Goal: Register for event/course

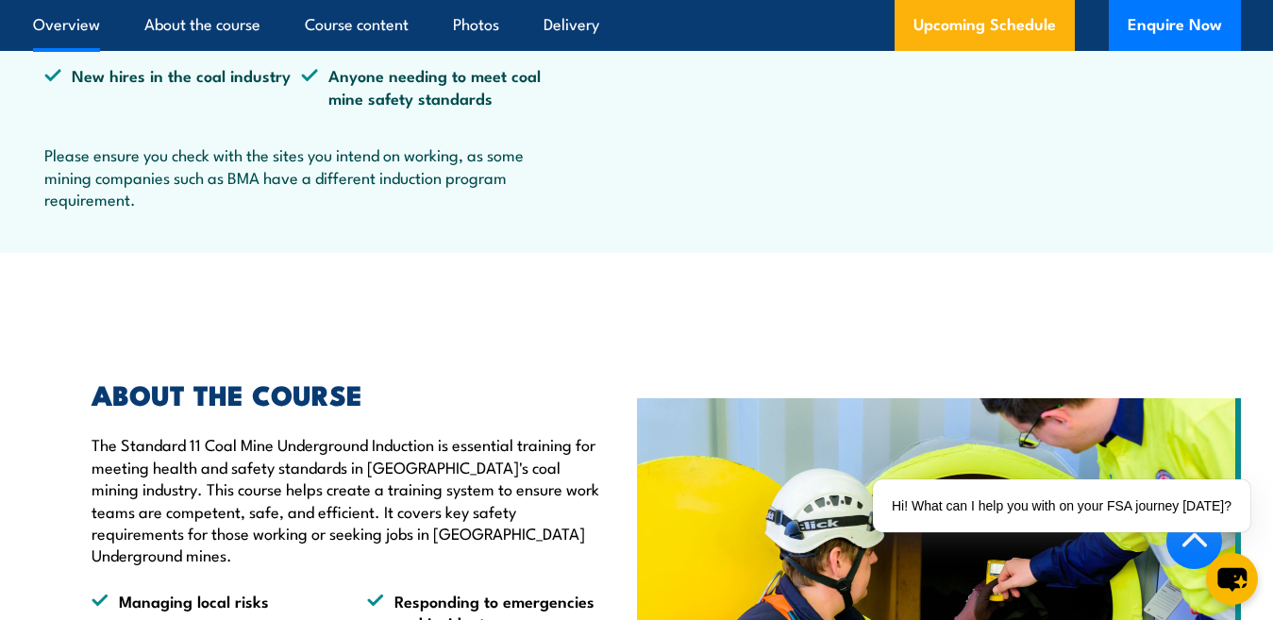
scroll to position [1038, 0]
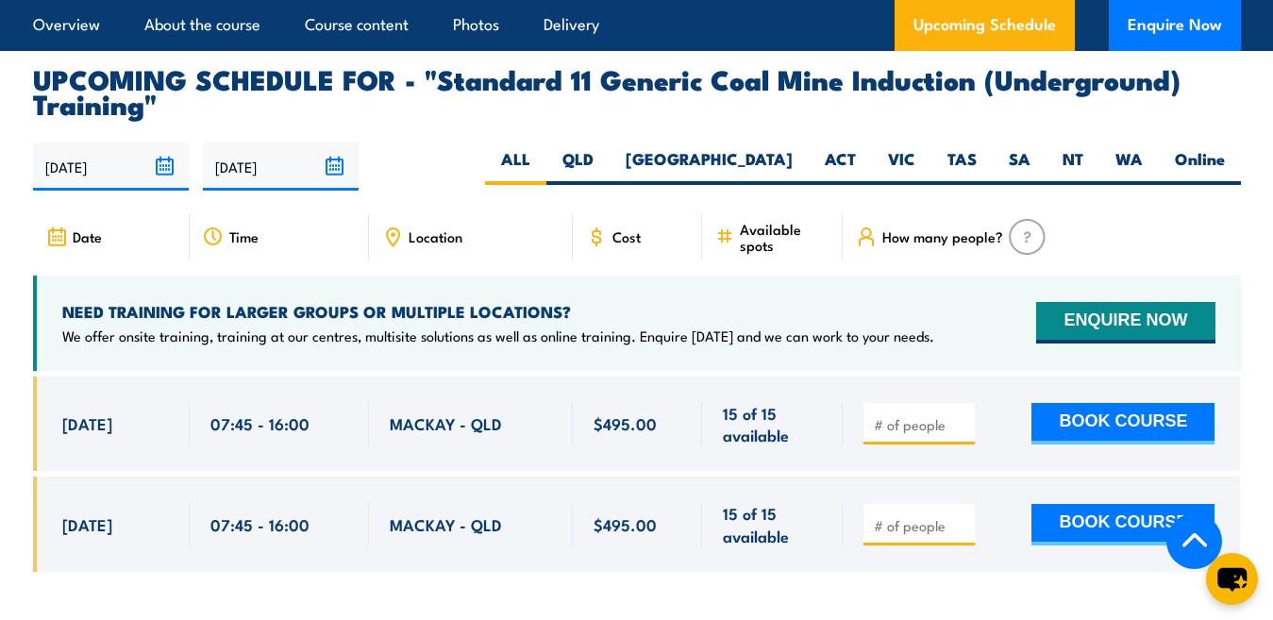
scroll to position [3379, 0]
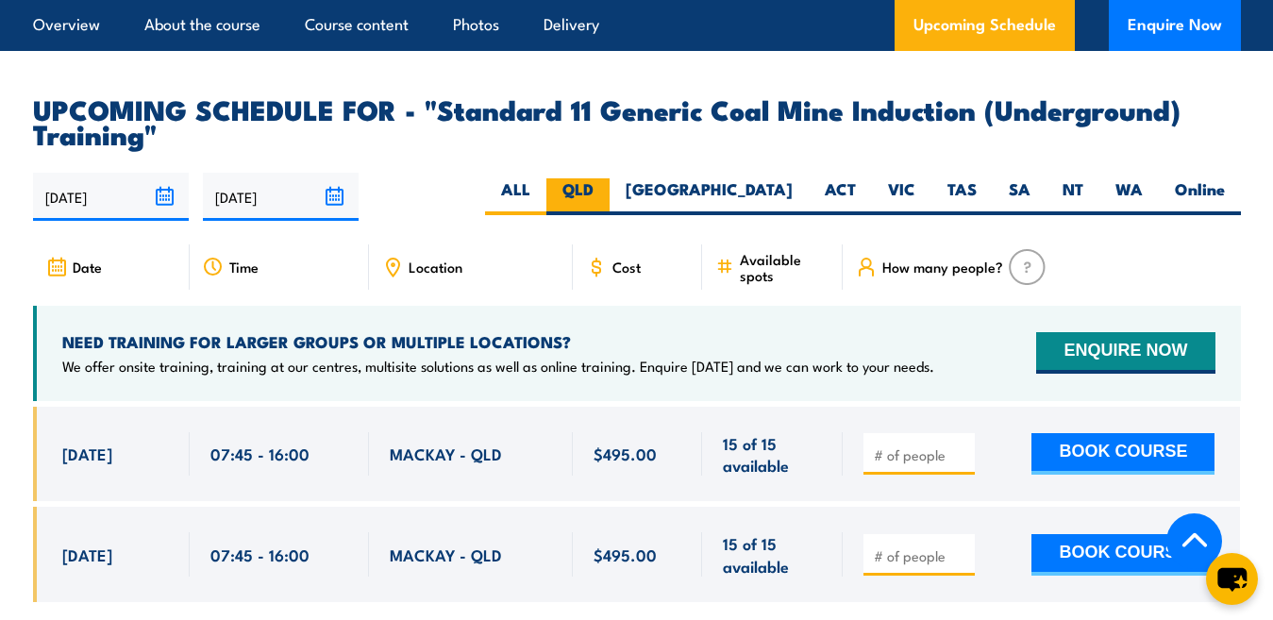
click at [609, 178] on label "QLD" at bounding box center [577, 196] width 63 height 37
click at [606, 178] on input "QLD" at bounding box center [599, 184] width 12 height 12
radio input "true"
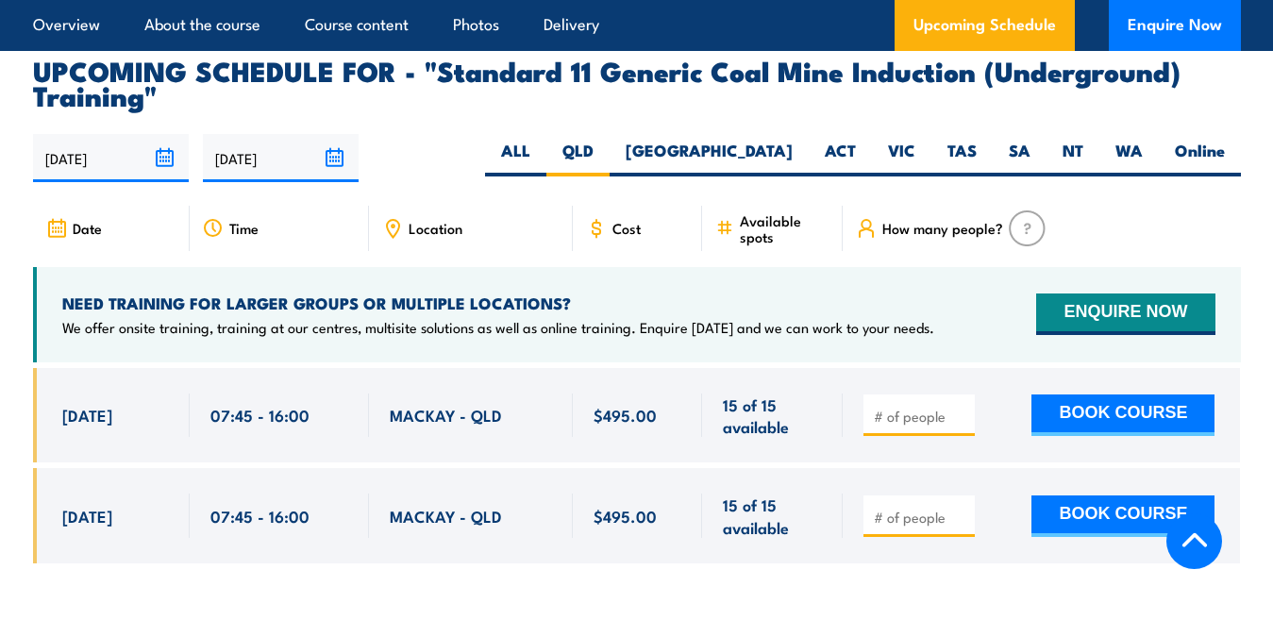
scroll to position [3396, 0]
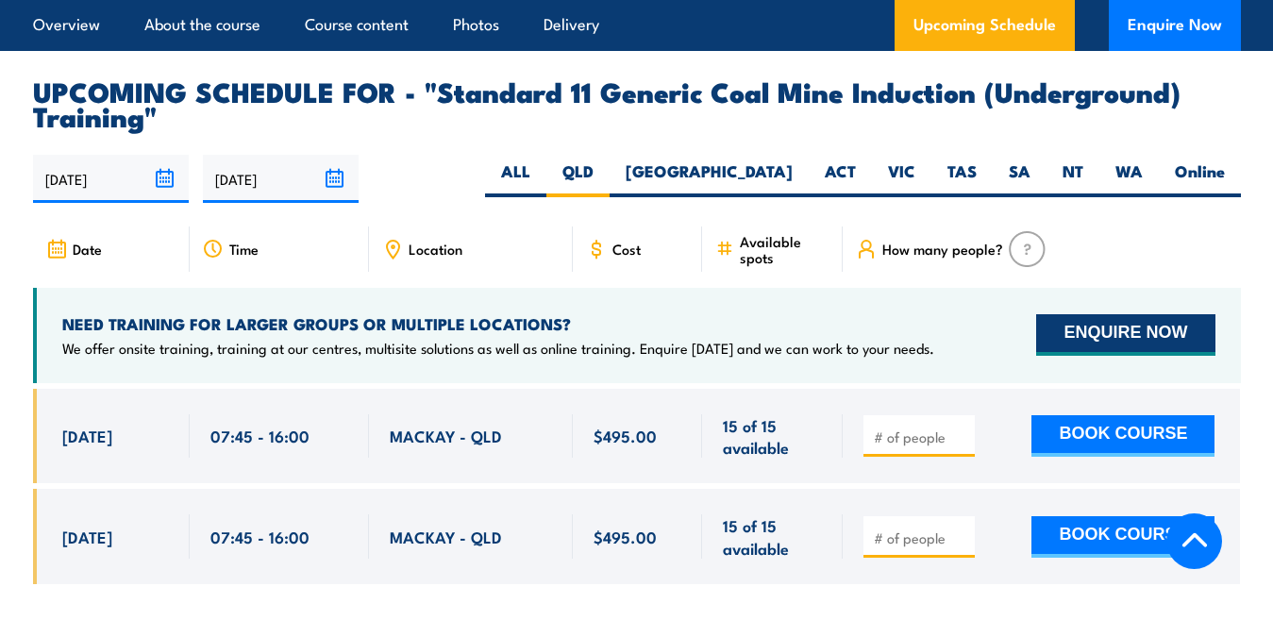
click at [1123, 315] on button "ENQUIRE NOW" at bounding box center [1125, 335] width 178 height 42
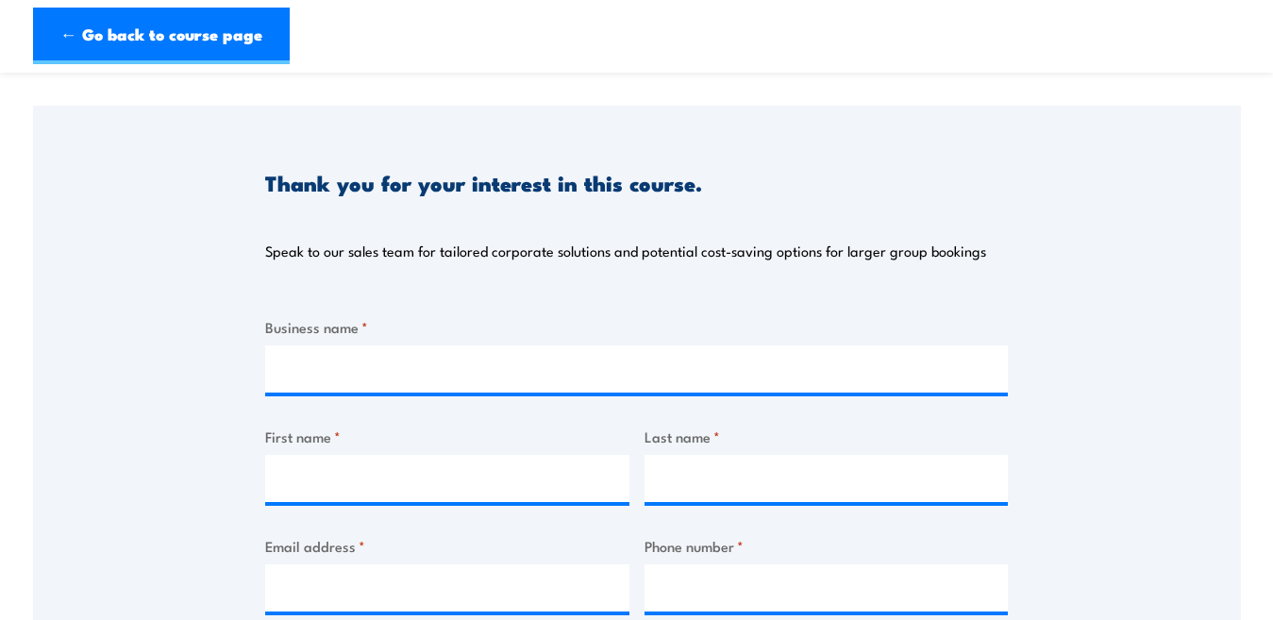
click at [415, 439] on label "First name *" at bounding box center [447, 437] width 364 height 22
click at [415, 455] on input "First name *" at bounding box center [447, 478] width 364 height 47
click at [446, 322] on label "Business name *" at bounding box center [636, 327] width 743 height 22
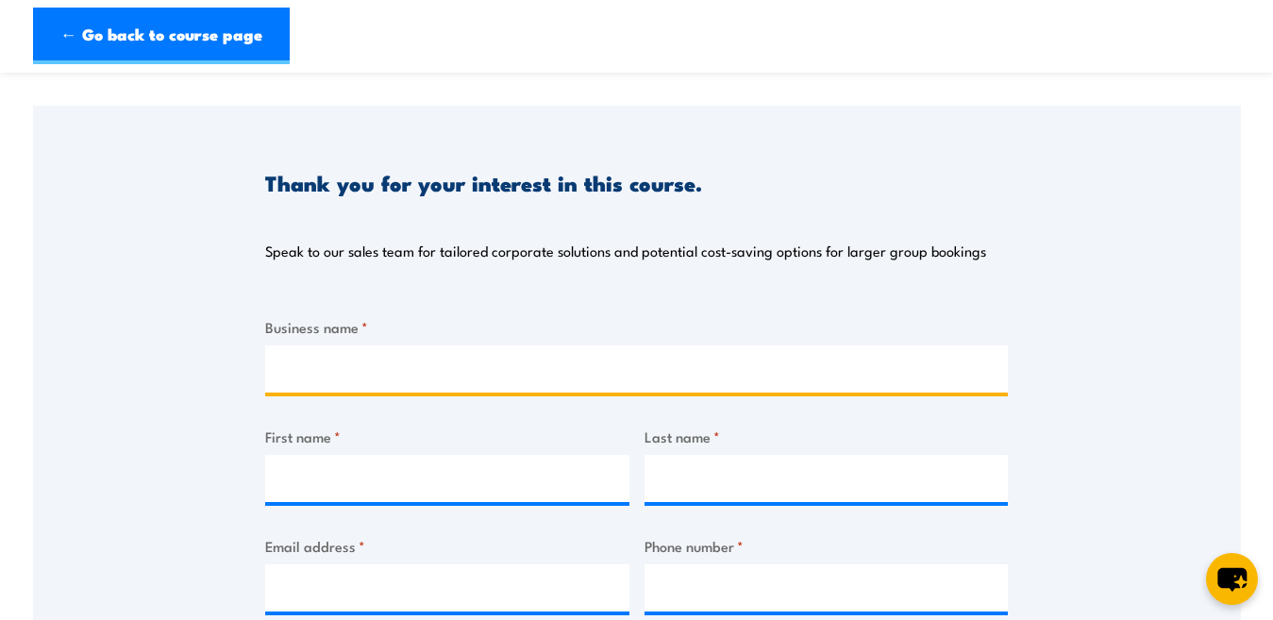
click at [446, 345] on input "Business name *" at bounding box center [636, 368] width 743 height 47
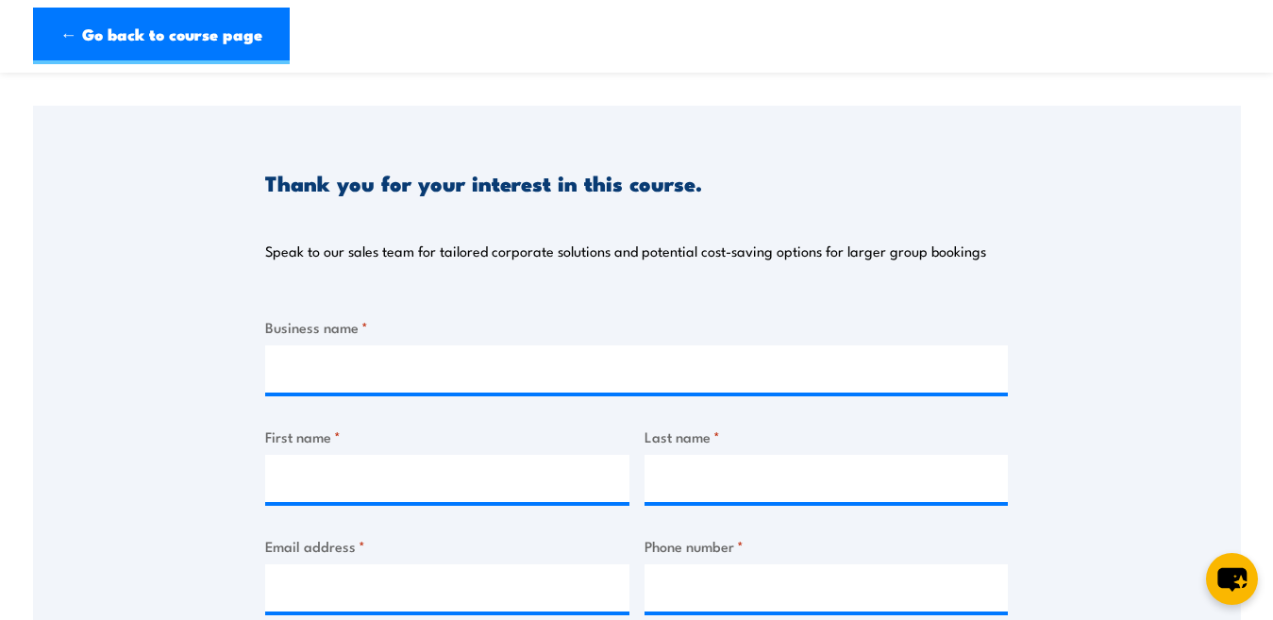
click at [446, 431] on label "First name *" at bounding box center [447, 437] width 364 height 22
click at [446, 455] on input "First name *" at bounding box center [447, 478] width 364 height 47
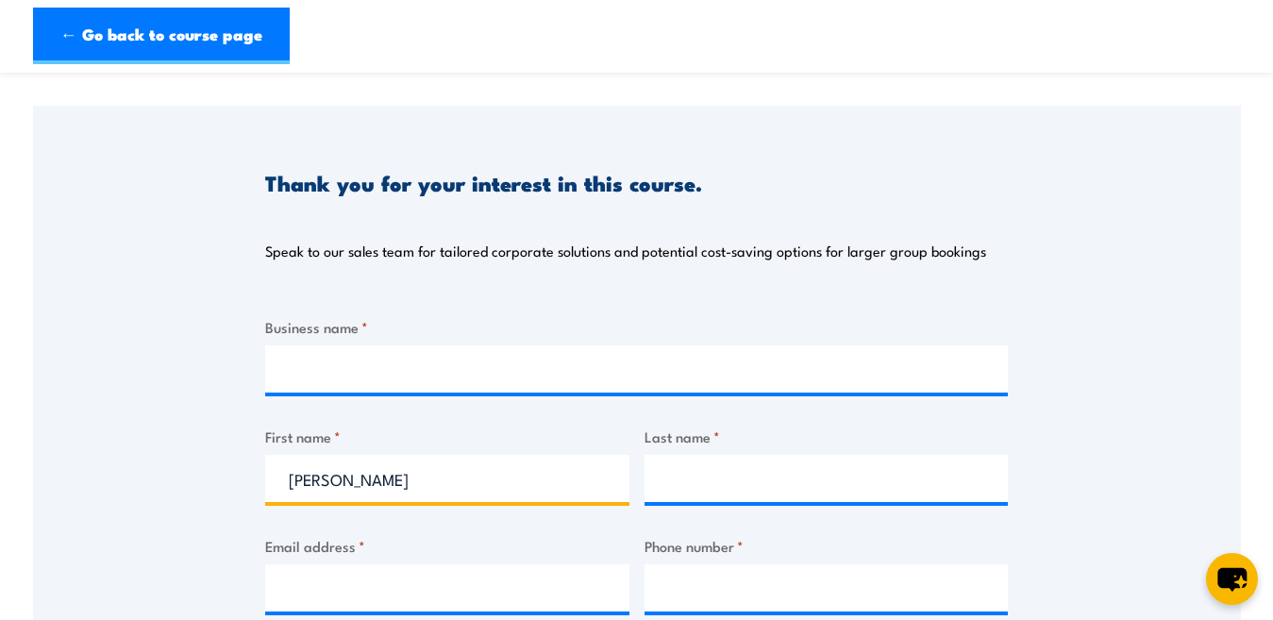
type input "Neil"
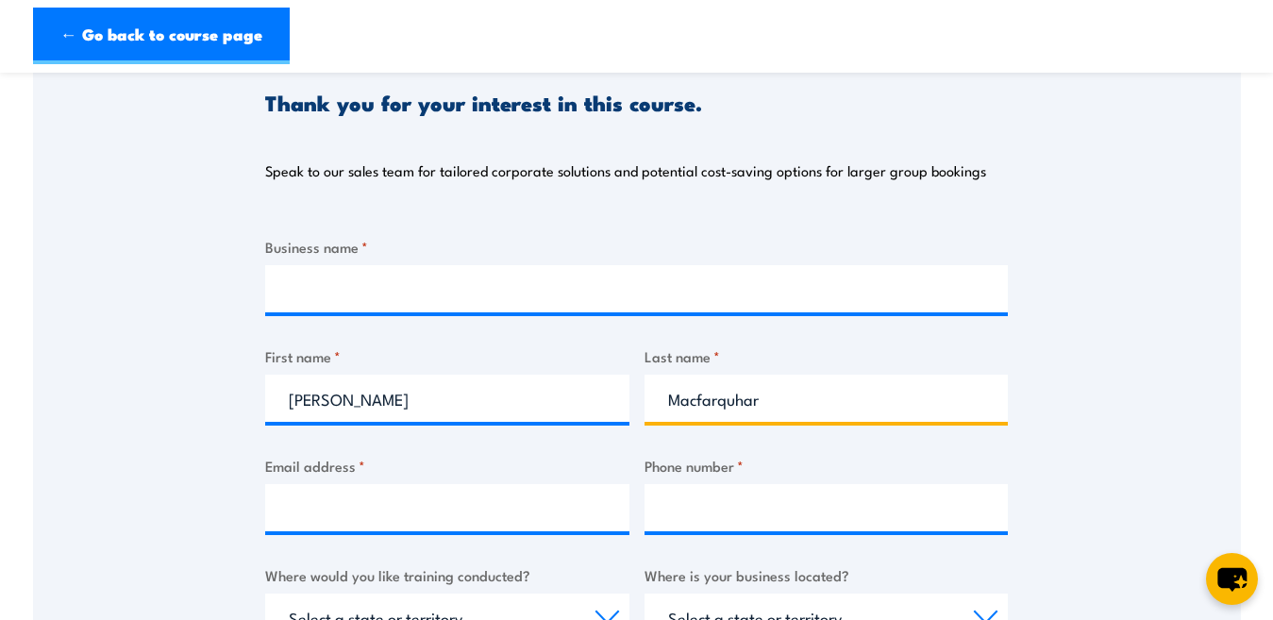
scroll to position [377, 0]
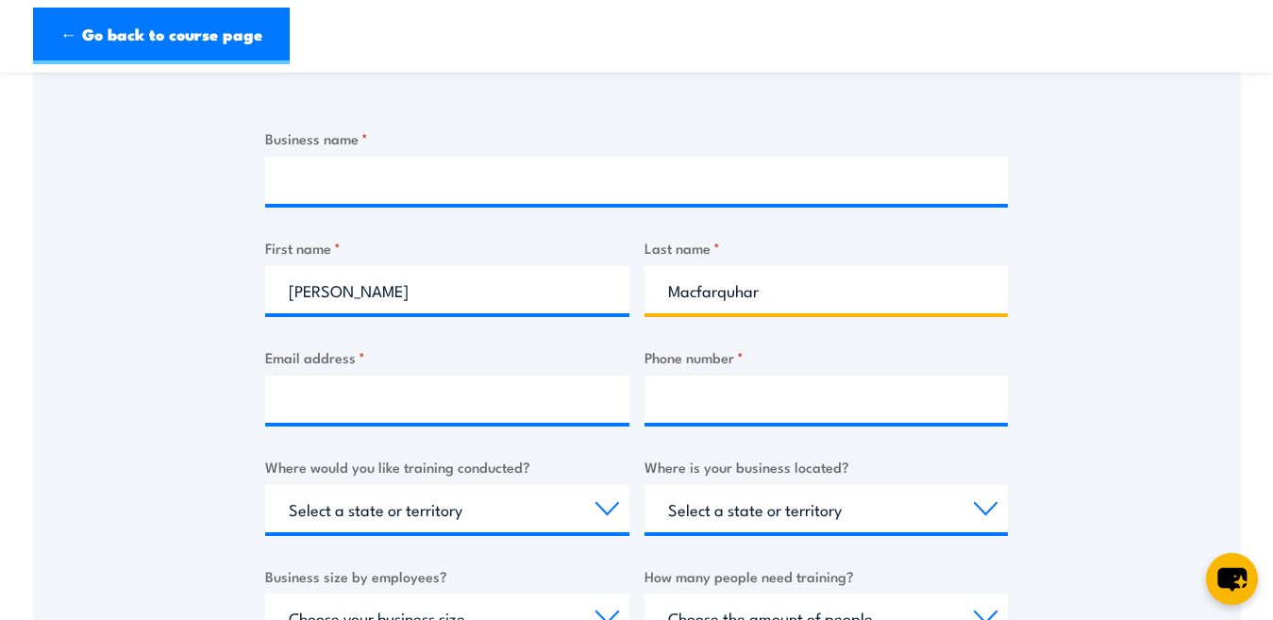
type input "Macfarquhar"
click at [403, 359] on label "Email address *" at bounding box center [447, 357] width 364 height 22
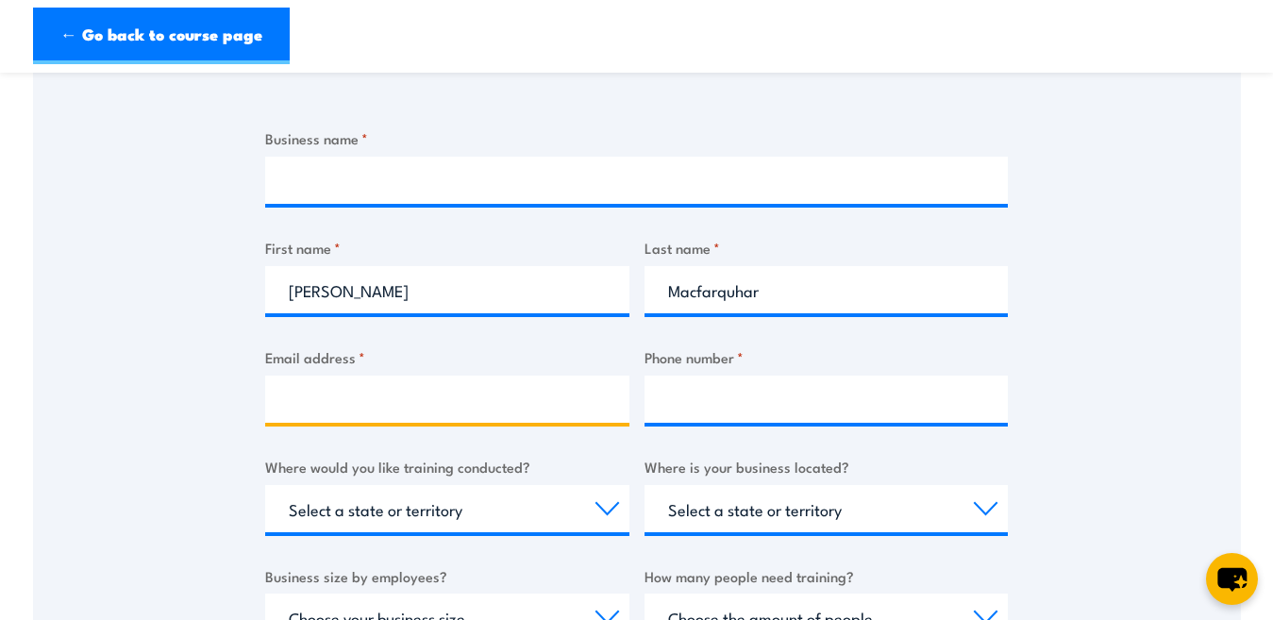
click at [403, 375] on input "Email address *" at bounding box center [447, 398] width 364 height 47
type input "macfarquharn@gmail.com"
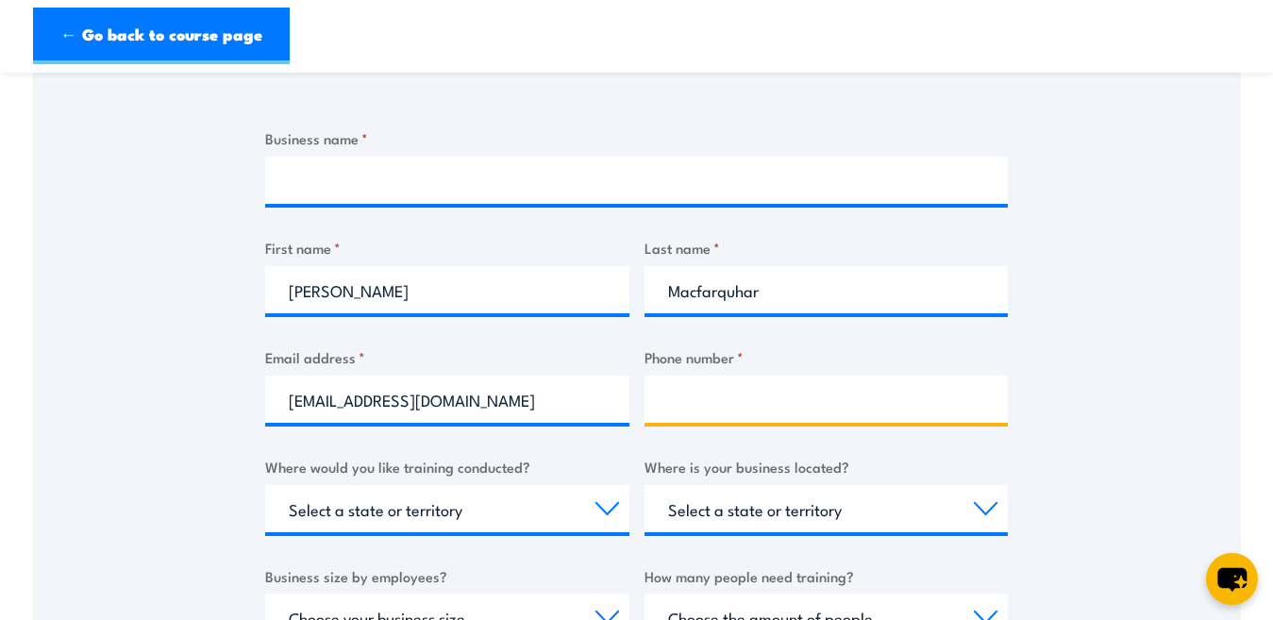
click at [876, 401] on input "Phone number *" at bounding box center [826, 398] width 364 height 47
type input "0458810576"
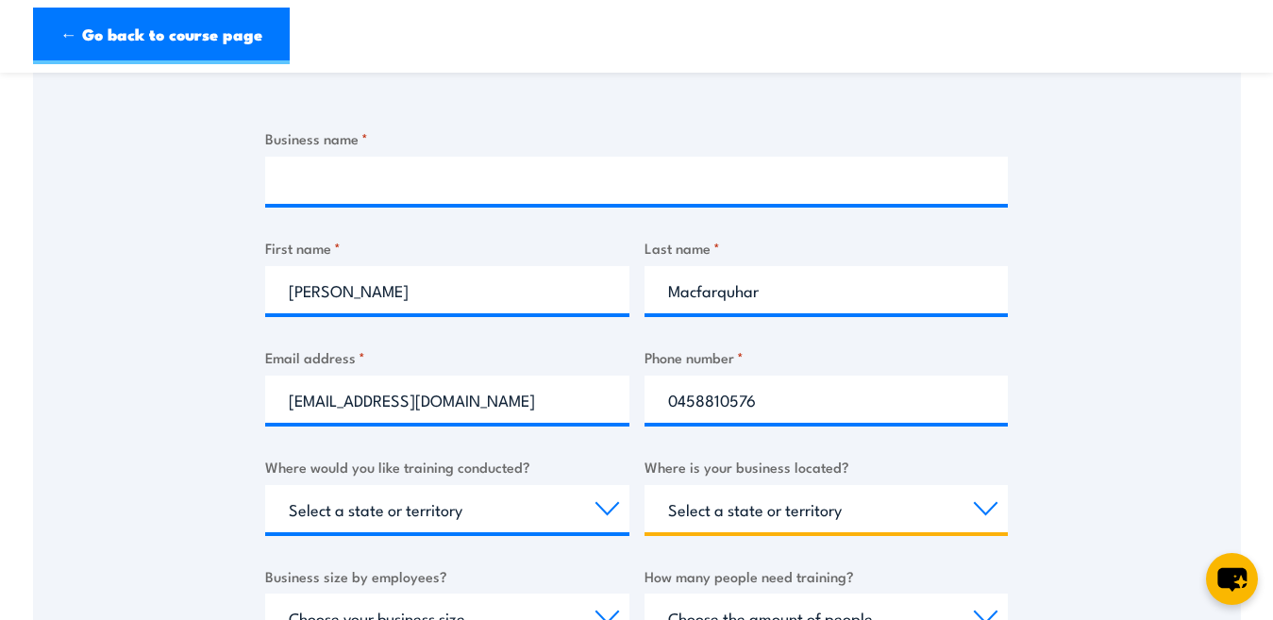
select select "QLD"
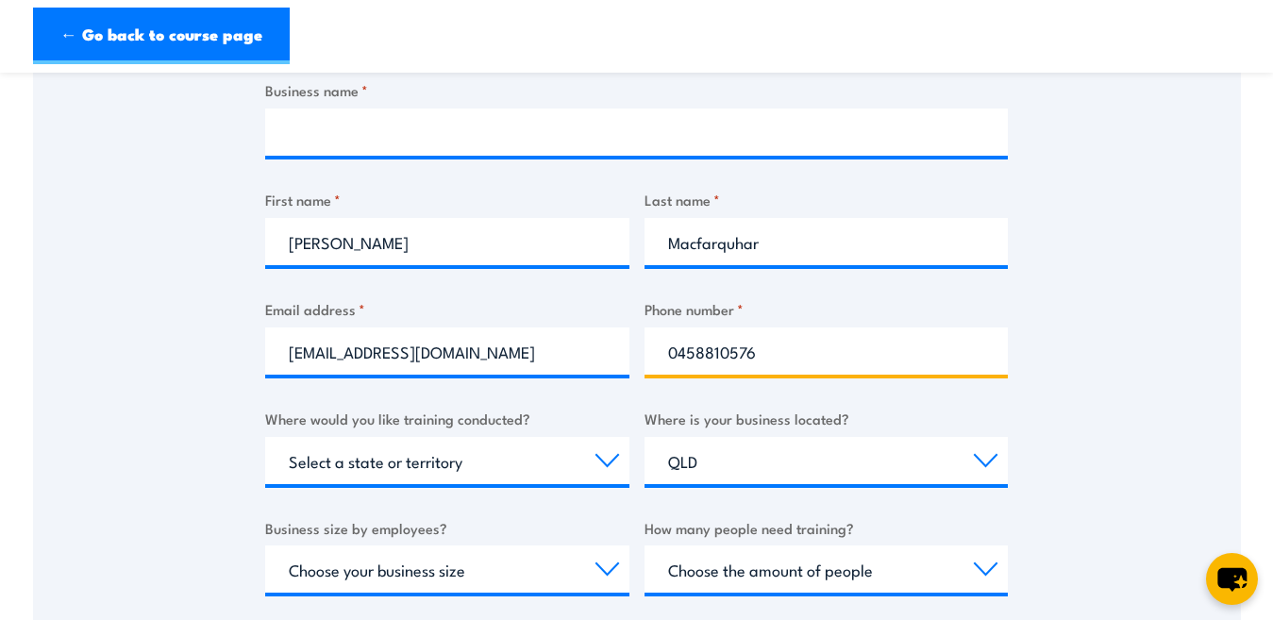
scroll to position [566, 0]
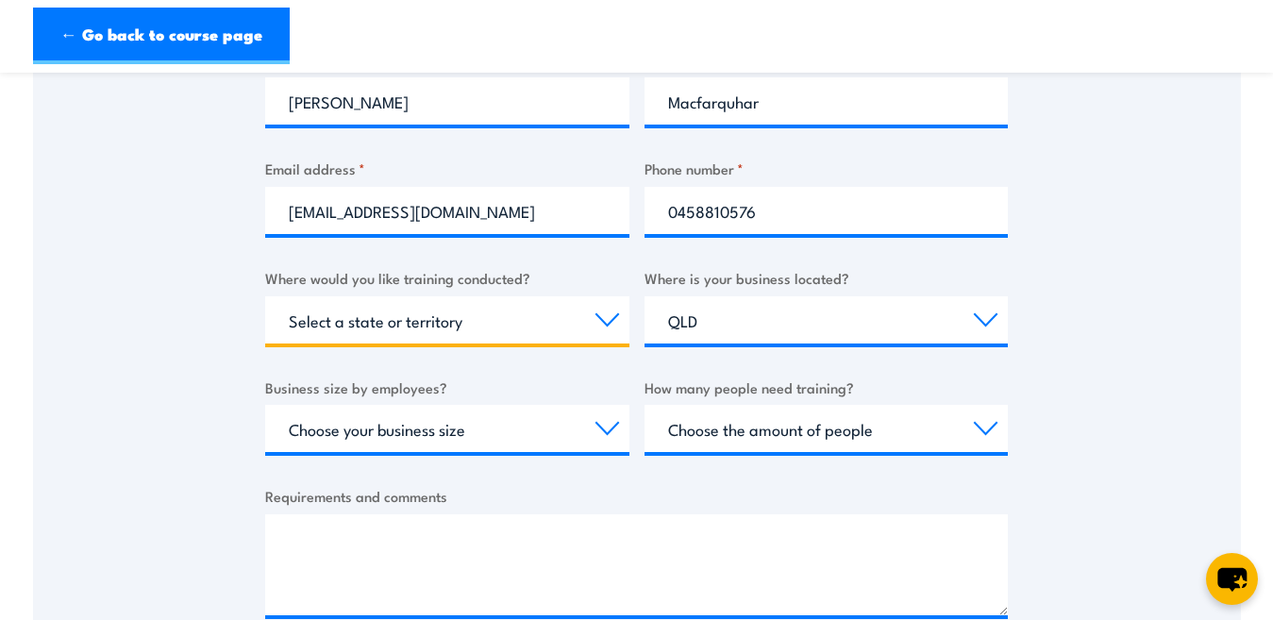
click at [609, 320] on select "Select a state or territory Nationally - multiple locations QLD NSW VIC SA ACT …" at bounding box center [447, 319] width 364 height 47
select select "QLD"
click at [265, 296] on select "Select a state or territory Nationally - multiple locations QLD NSW VIC SA ACT …" at bounding box center [447, 319] width 364 height 47
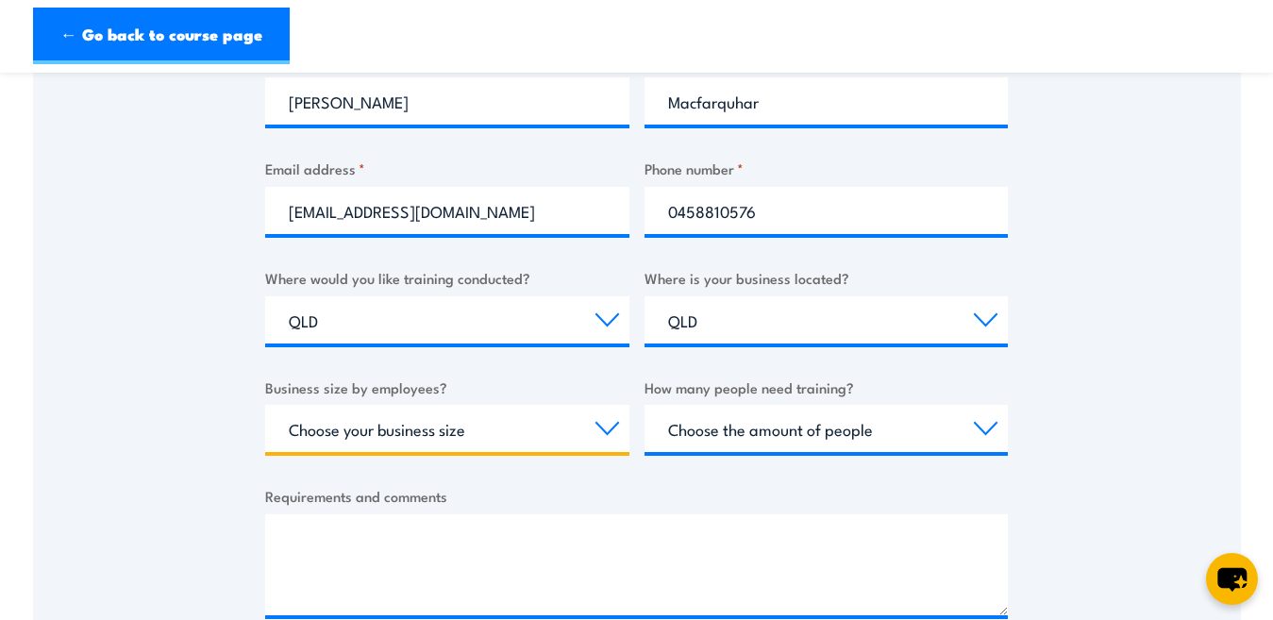
click at [607, 429] on select "Choose your business size 1 to 19 20 to 199 200+" at bounding box center [447, 428] width 364 height 47
select select "200+"
click at [265, 405] on select "Choose your business size 1 to 19 20 to 199 200+" at bounding box center [447, 428] width 364 height 47
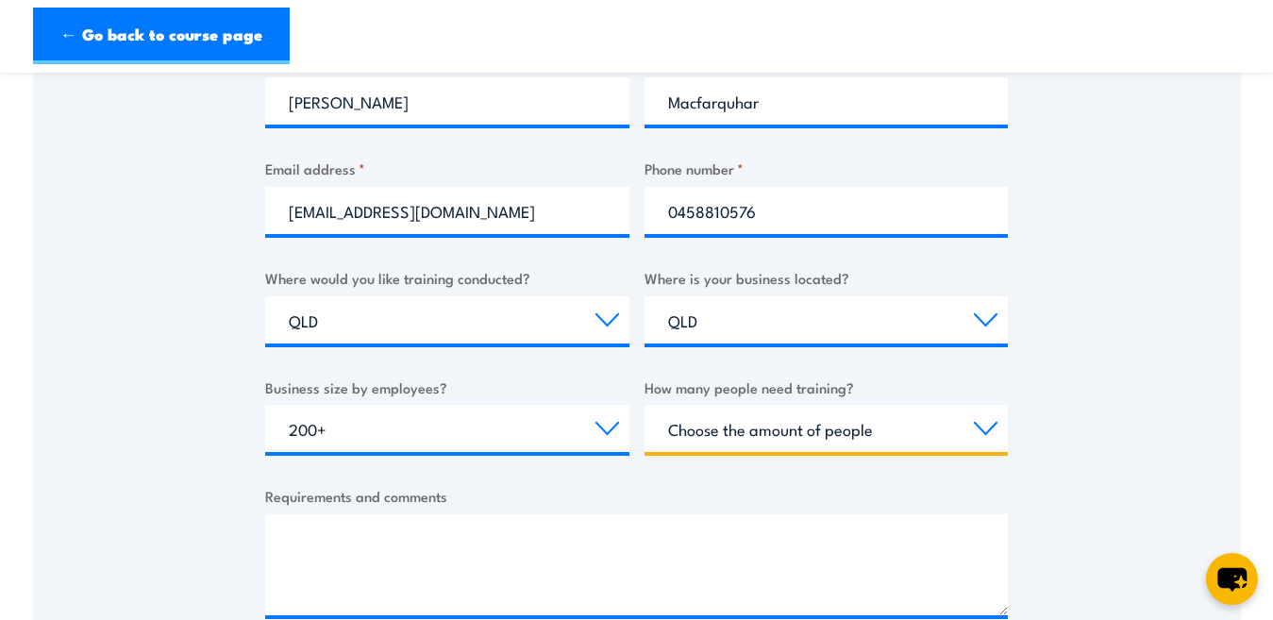
click at [985, 432] on select "Choose the amount of people 1 to 4 5 to 19 20+" at bounding box center [826, 428] width 364 height 47
select select "1 to 4"
click at [644, 405] on select "Choose the amount of people 1 to 4 5 to 19 20+" at bounding box center [826, 428] width 364 height 47
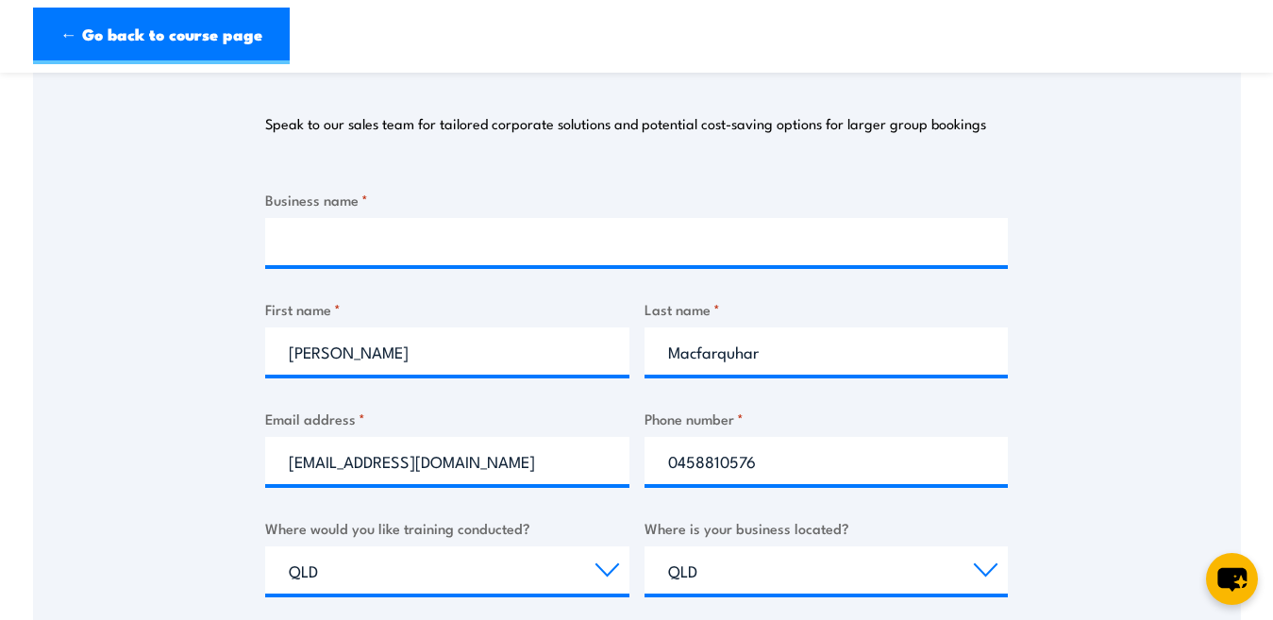
scroll to position [189, 0]
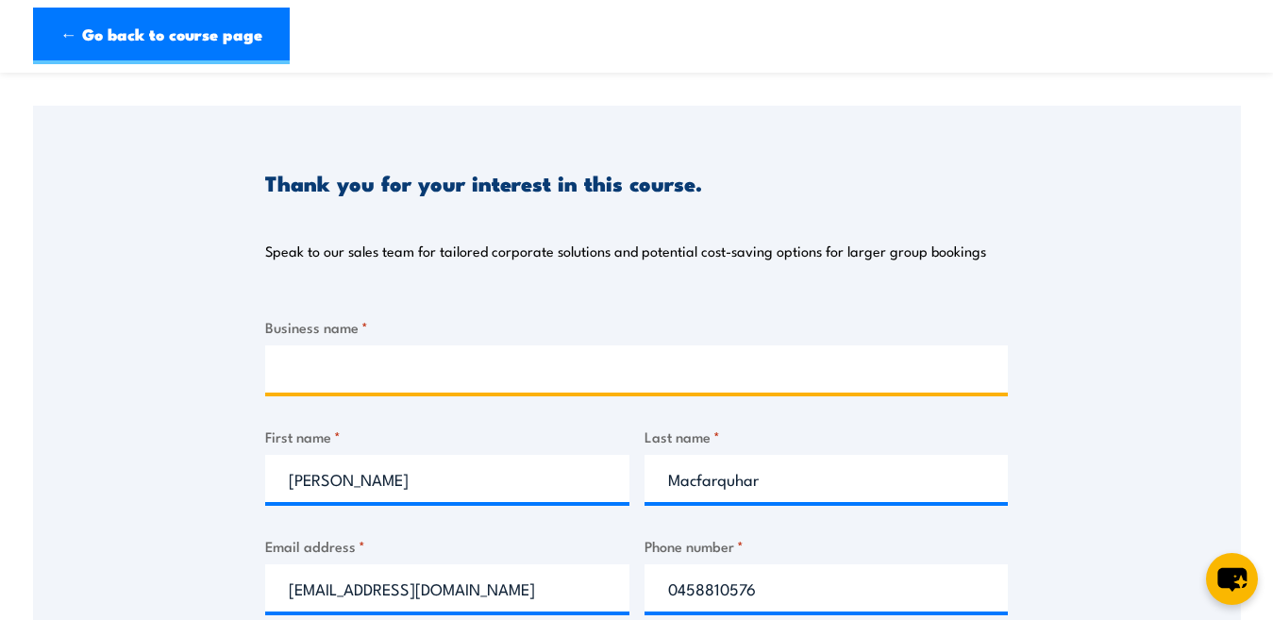
click at [476, 364] on input "Business name *" at bounding box center [636, 368] width 743 height 47
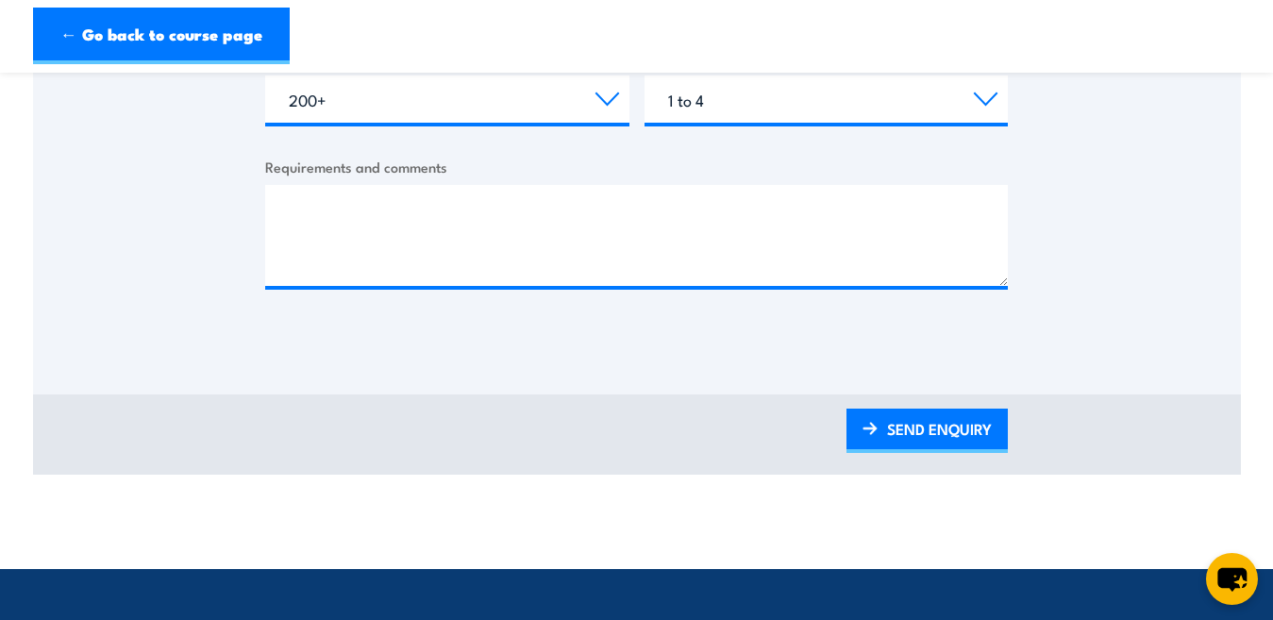
scroll to position [849, 0]
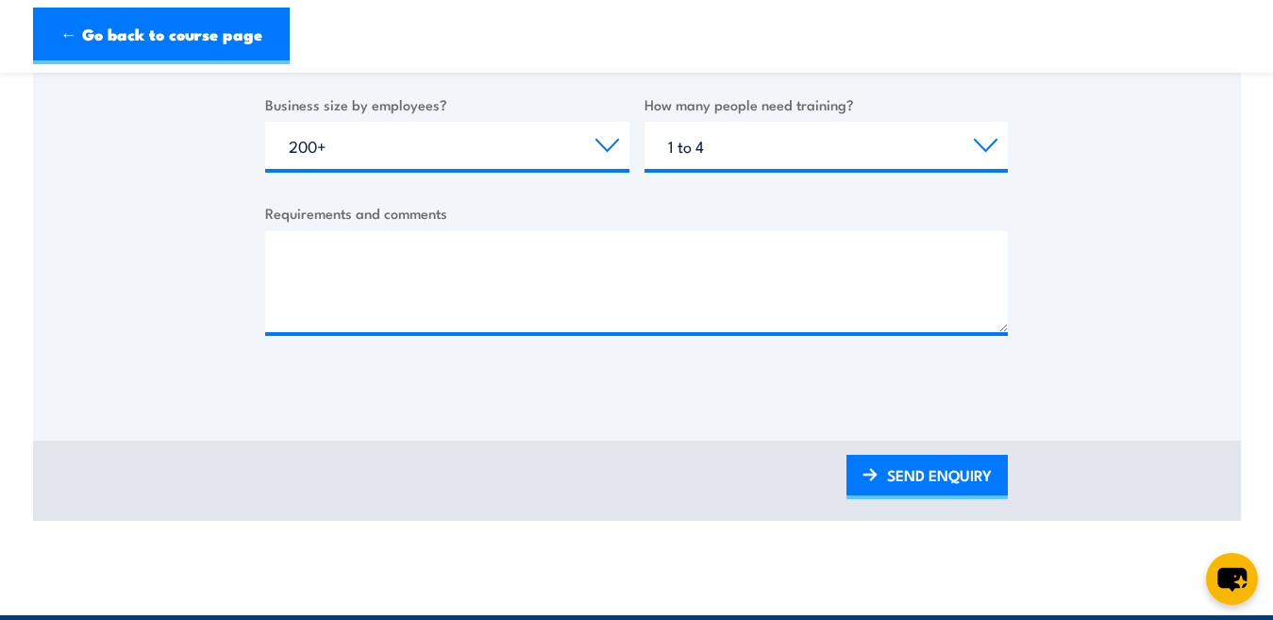
type input "Workpac"
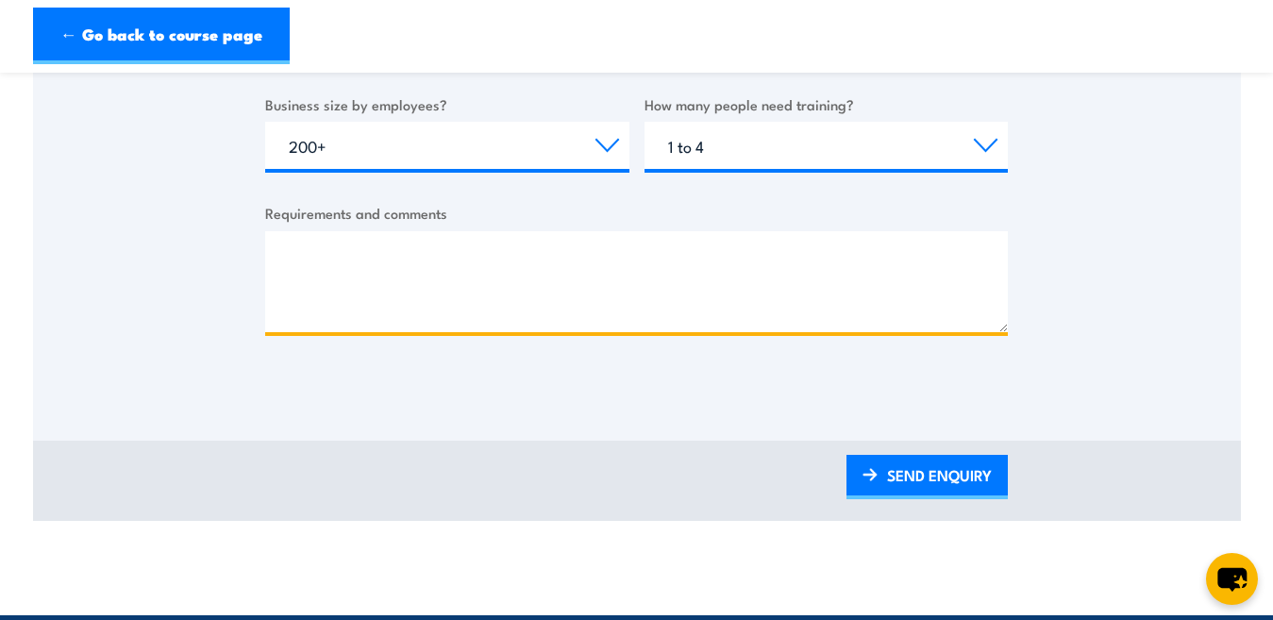
click at [560, 270] on textarea "Requirements and comments" at bounding box center [636, 281] width 743 height 101
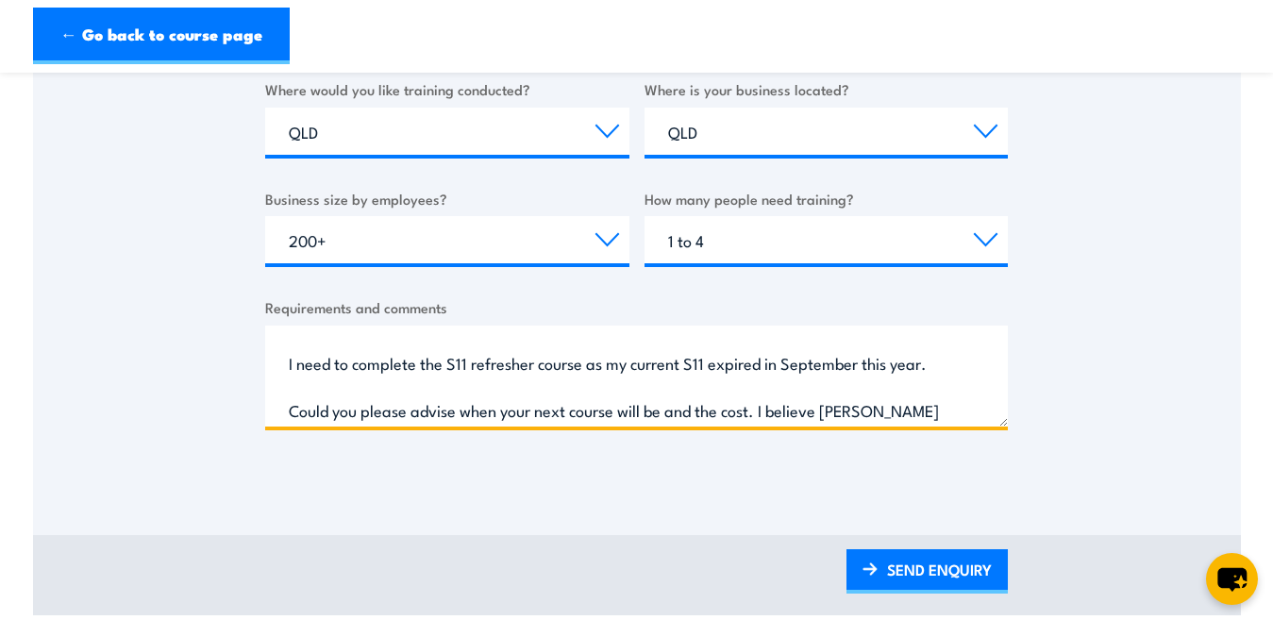
scroll to position [29, 0]
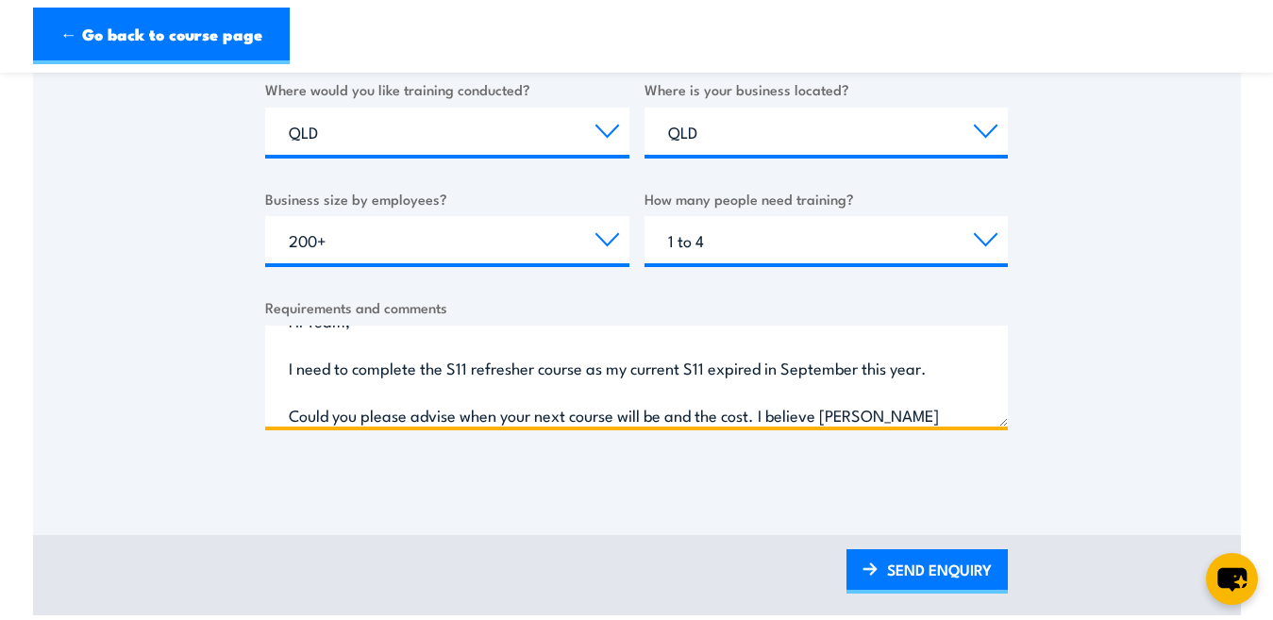
click at [874, 415] on textarea "Hi Team, I need to complete the S11 refresher course as my current S11 expired …" at bounding box center [636, 375] width 743 height 101
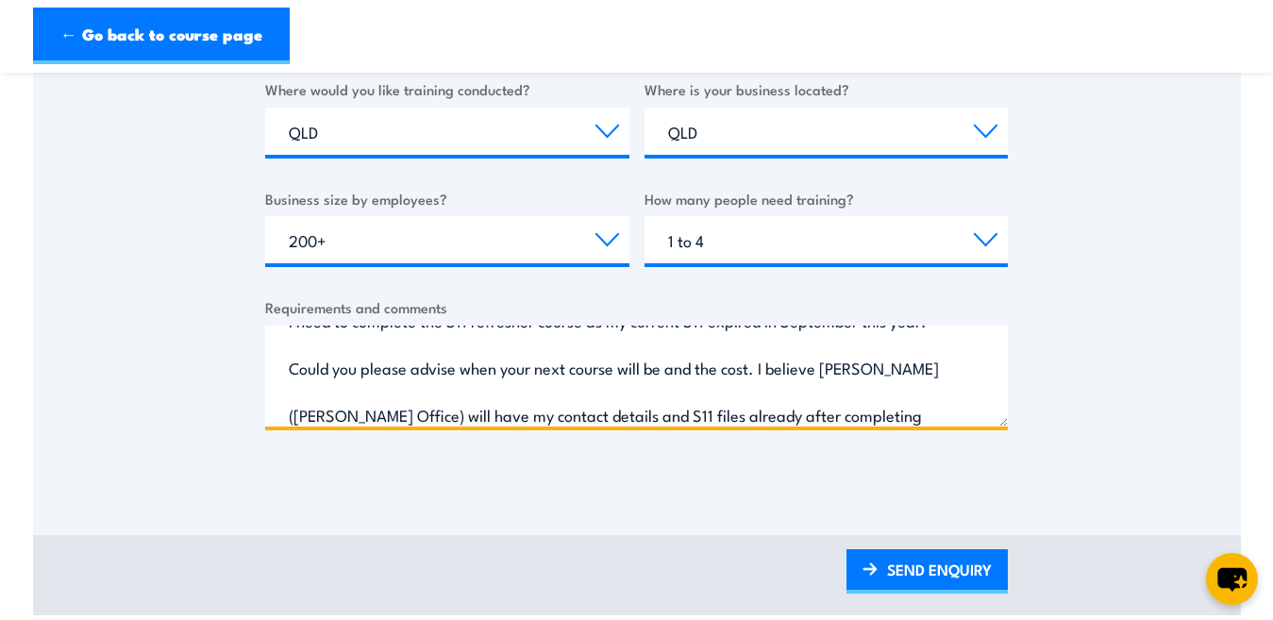
scroll to position [135, 0]
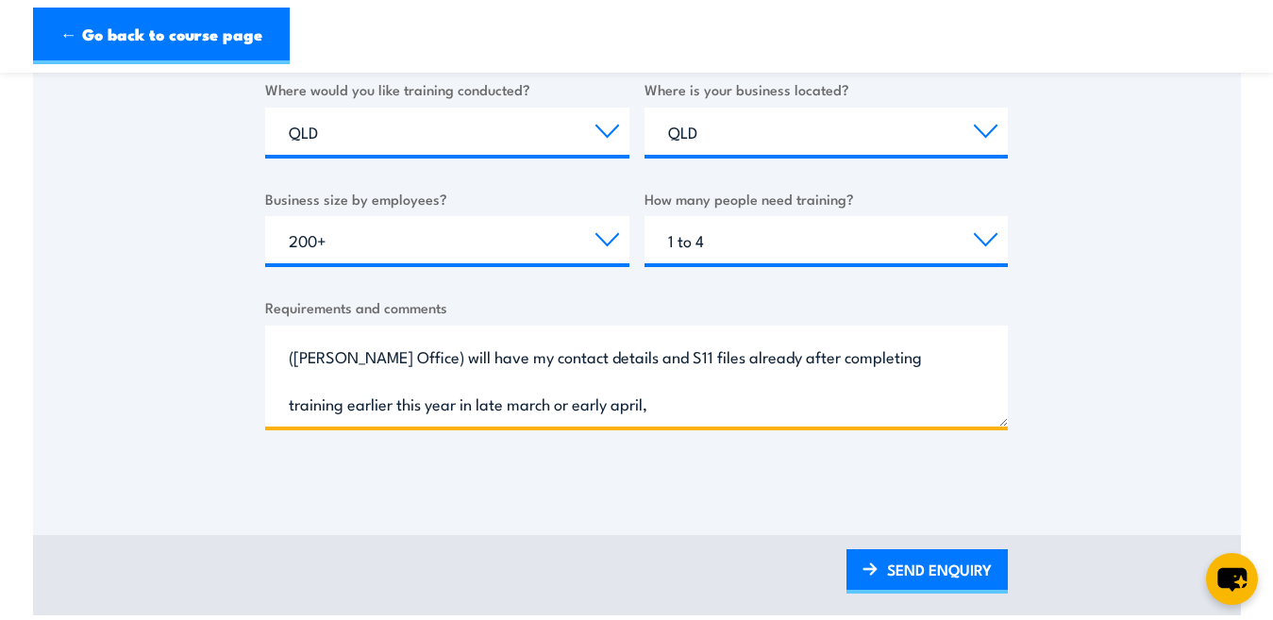
click at [482, 405] on textarea "Hi Team, I need to complete the S11 refresher course as my current S11 expired …" at bounding box center [636, 375] width 743 height 101
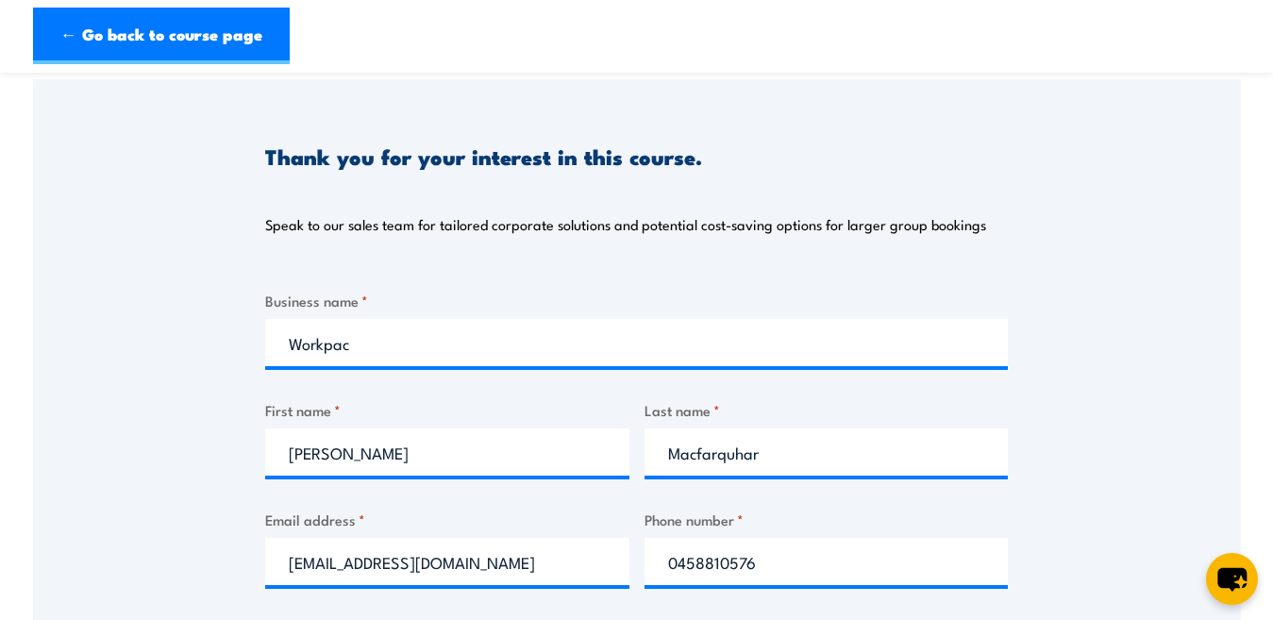
scroll to position [189, 0]
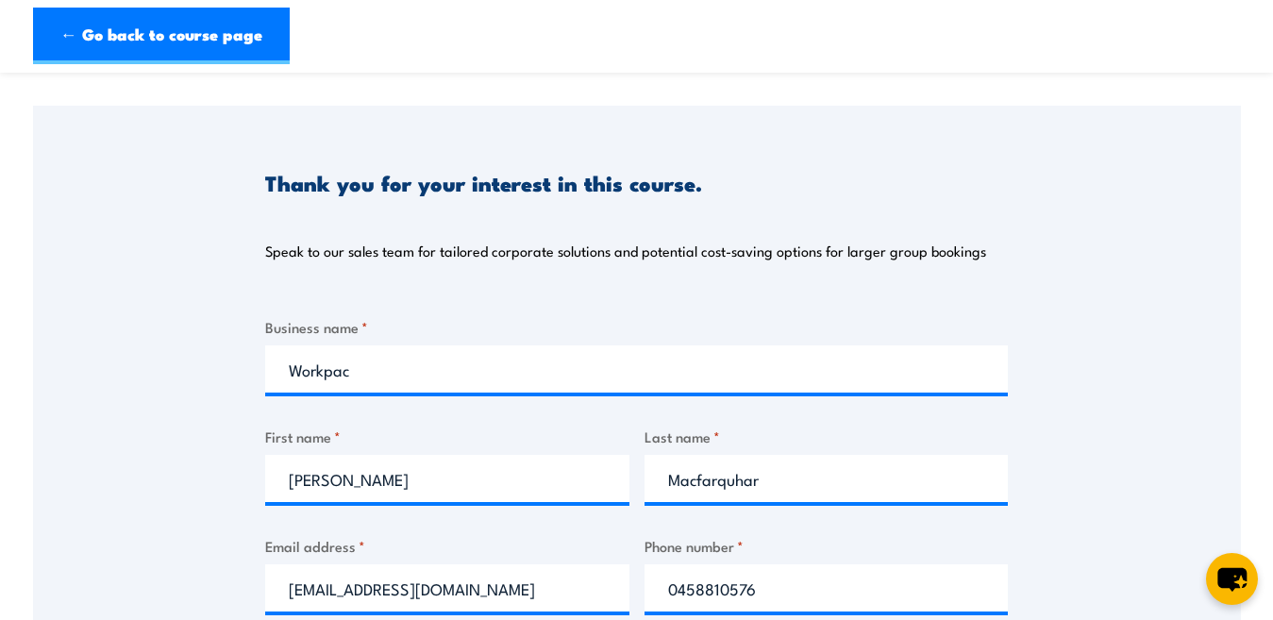
type textarea "Hi Team, I need to complete the S11 refresher course as my current S11 expired …"
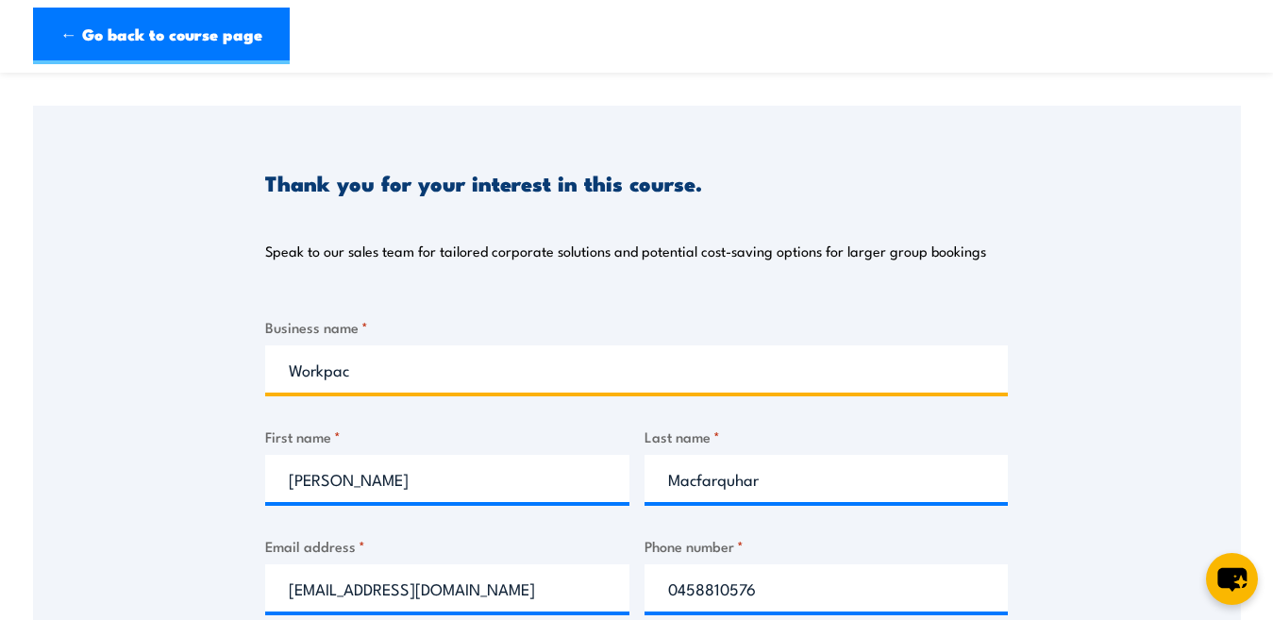
click at [383, 366] on input "Workpac" at bounding box center [636, 368] width 743 height 47
paste input "Coronado Curragh Mine"
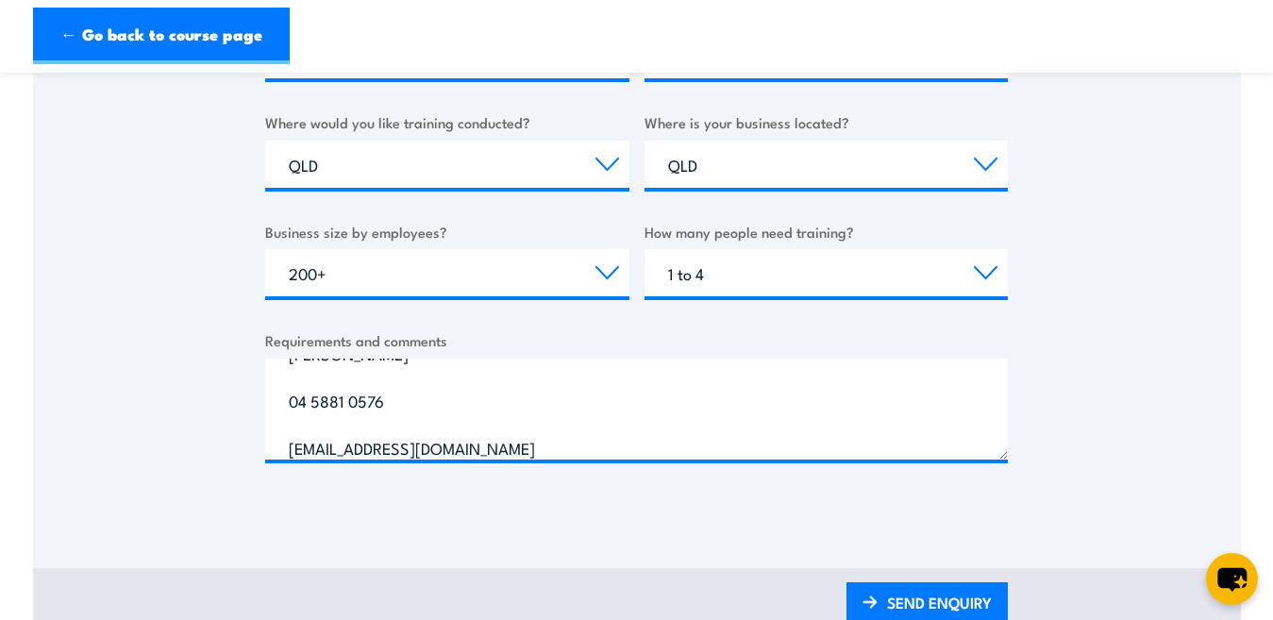
scroll to position [755, 0]
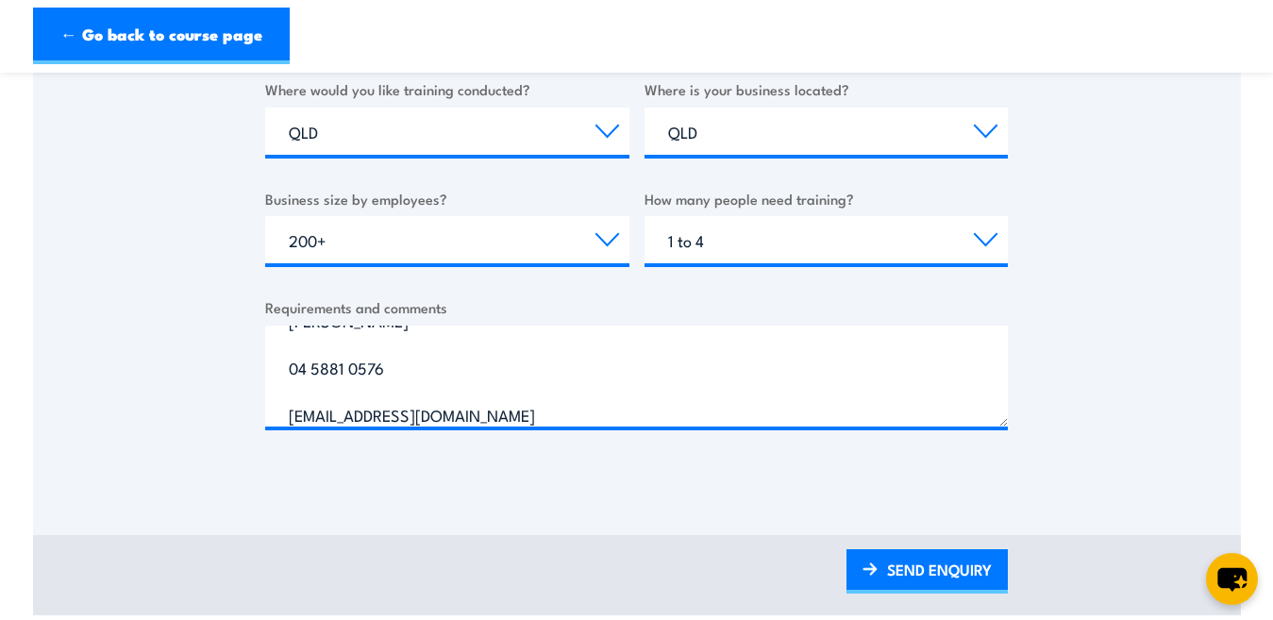
type input "Workpac / Coronado Curragh Mine"
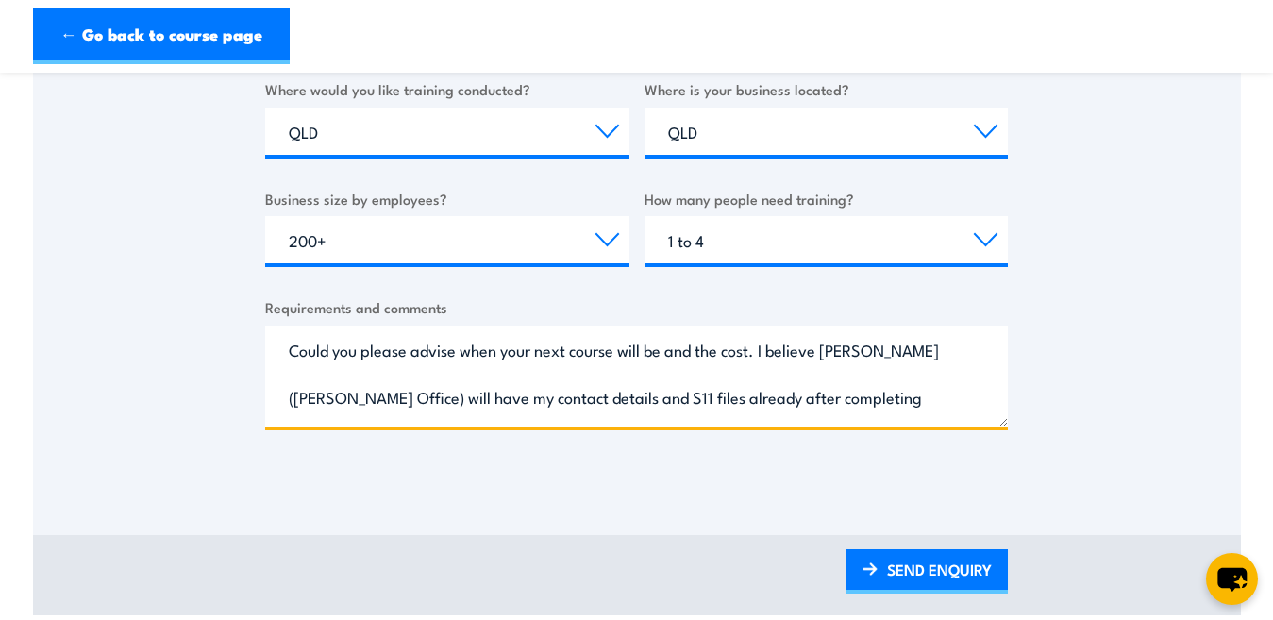
scroll to position [0, 0]
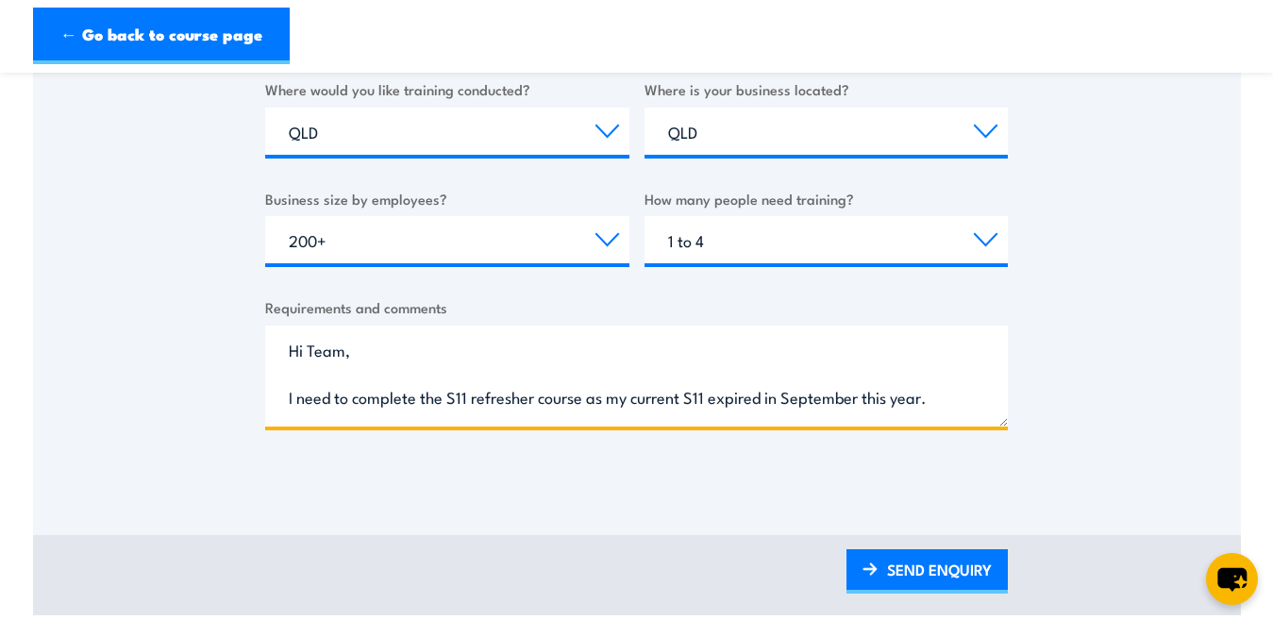
click at [441, 399] on textarea "Hi Team, I need to complete the S11 refresher course as my current S11 expired …" at bounding box center [636, 375] width 743 height 101
click at [923, 403] on textarea "Hi Team, I need to complete the S11 refresher course as my current S11 expired …" at bounding box center [636, 375] width 743 height 101
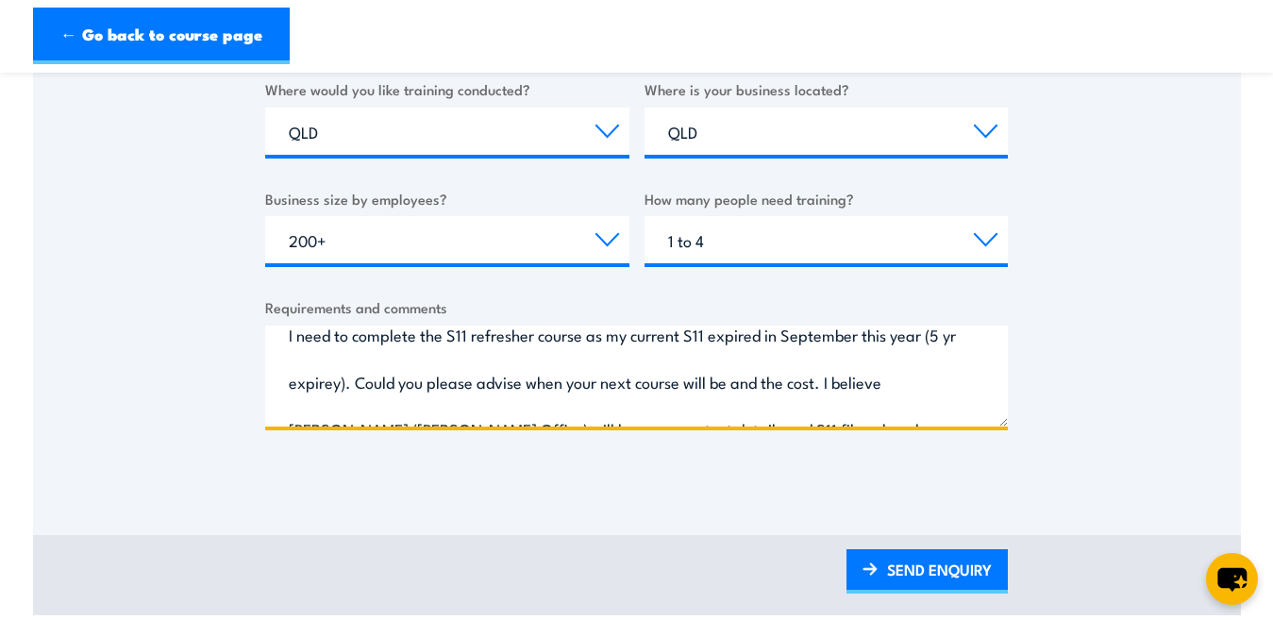
scroll to position [29, 0]
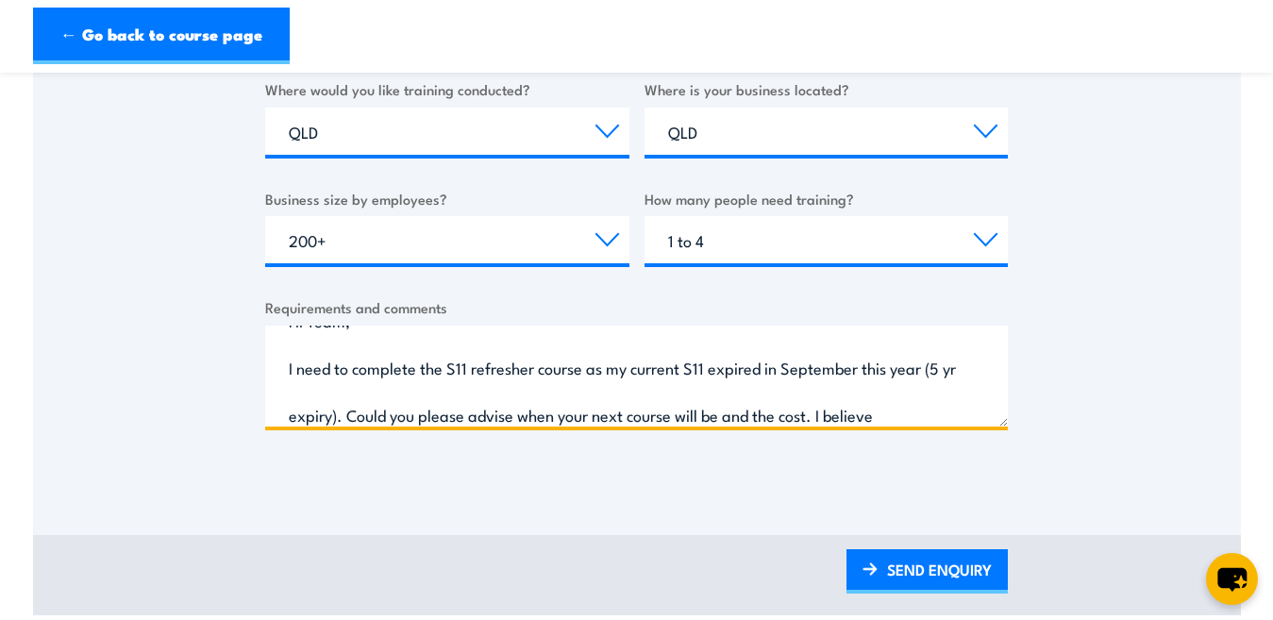
click at [309, 409] on textarea "Hi Team, I need to complete the S11 refresher course as my current S11 expired …" at bounding box center [636, 375] width 743 height 101
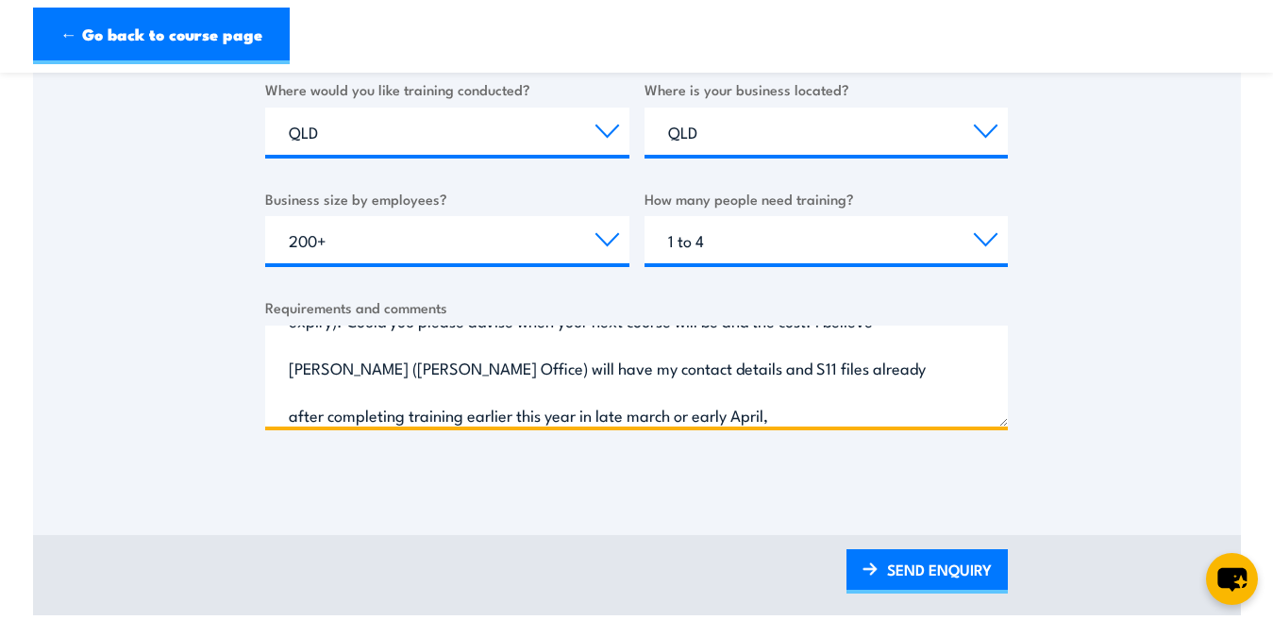
scroll to position [218, 0]
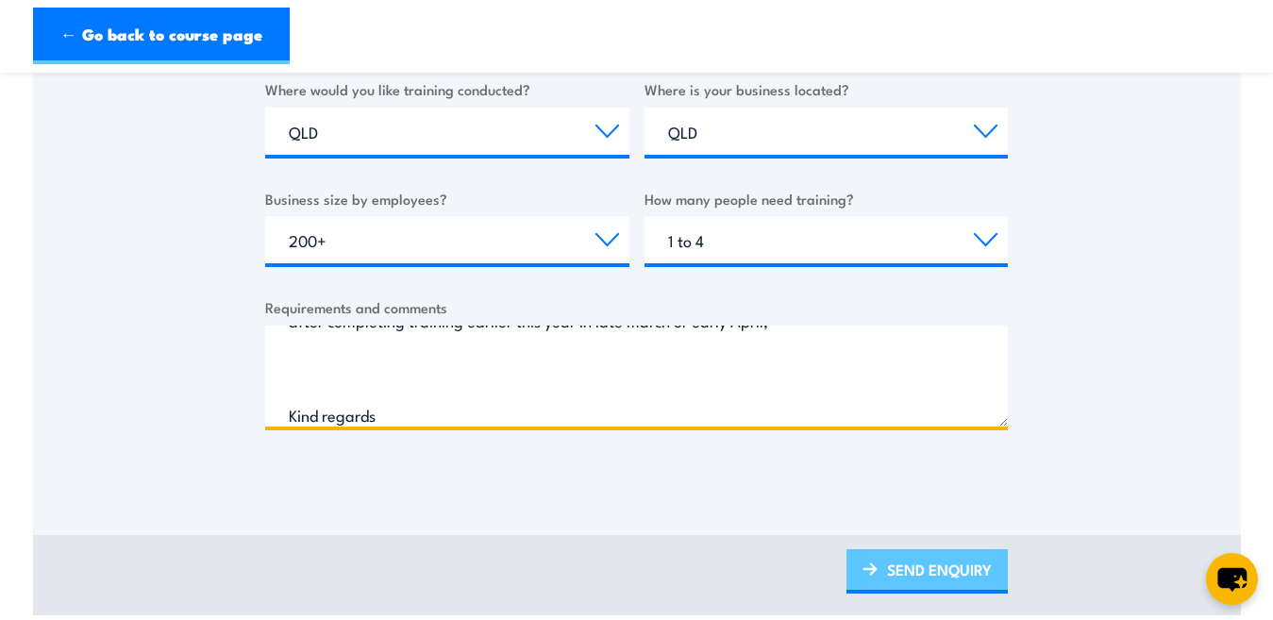
type textarea "Hi Team, I need to complete the S11 refresher course as my current S11 expired …"
click at [954, 571] on link "SEND ENQUIRY" at bounding box center [926, 571] width 161 height 44
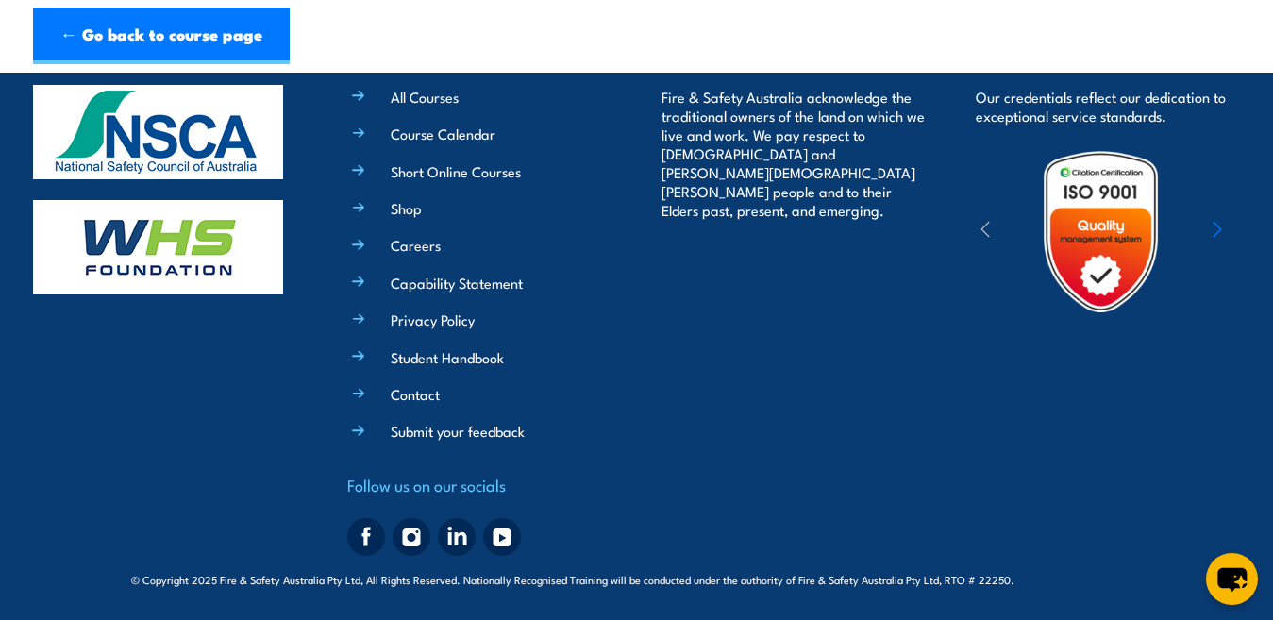
scroll to position [0, 0]
